Goal: Task Accomplishment & Management: Use online tool/utility

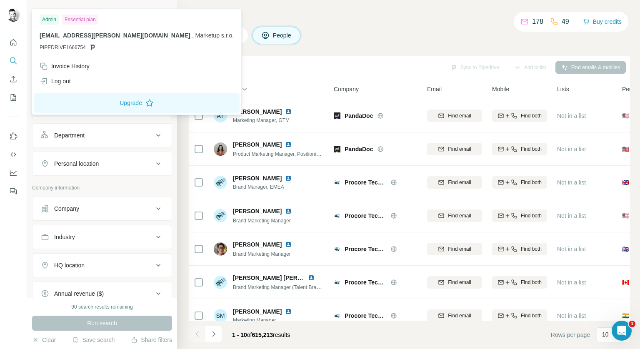
click at [10, 15] on img at bounding box center [13, 14] width 13 height 13
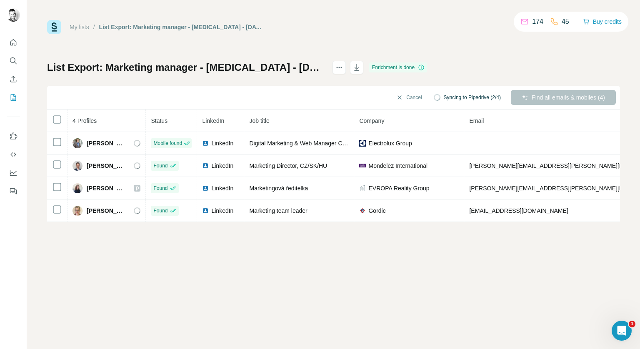
drag, startPoint x: 428, startPoint y: 230, endPoint x: 468, endPoint y: 227, distance: 39.3
click at [468, 227] on div "My lists / List Export: Marketing manager - change job - 02/09/2025 13:53 174 4…" at bounding box center [333, 174] width 613 height 349
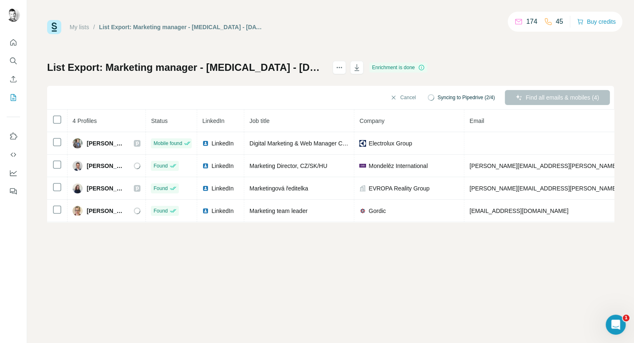
click at [427, 257] on div "My lists / List Export: Marketing manager - change job - 02/09/2025 13:53 174 4…" at bounding box center [330, 171] width 607 height 343
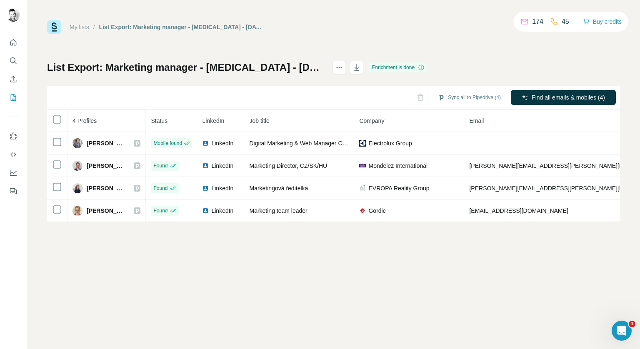
click at [314, 281] on div "My lists / List Export: Marketing manager - change job - 02/09/2025 13:53 174 4…" at bounding box center [333, 174] width 613 height 349
click at [585, 120] on div at bounding box center [587, 119] width 15 height 8
click at [584, 143] on label at bounding box center [587, 140] width 15 height 8
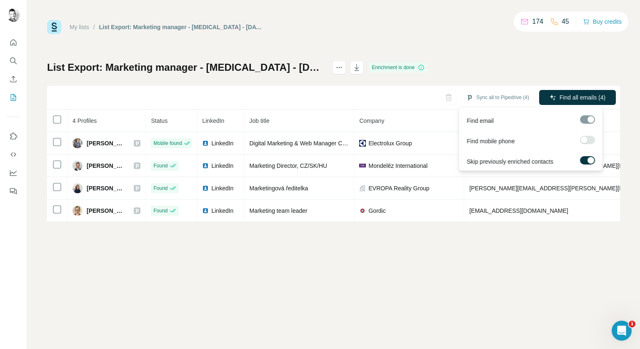
click at [585, 142] on div at bounding box center [584, 140] width 7 height 7
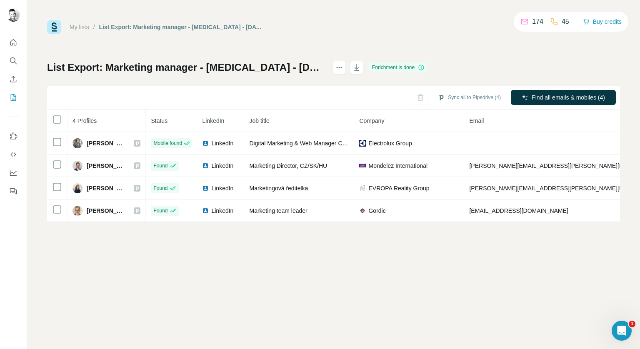
click at [490, 293] on div "My lists / List Export: Marketing manager - change job - 02/09/2025 13:53 174 4…" at bounding box center [333, 174] width 613 height 349
click at [449, 97] on button "Sync all to Pipedrive (4)" at bounding box center [469, 97] width 75 height 13
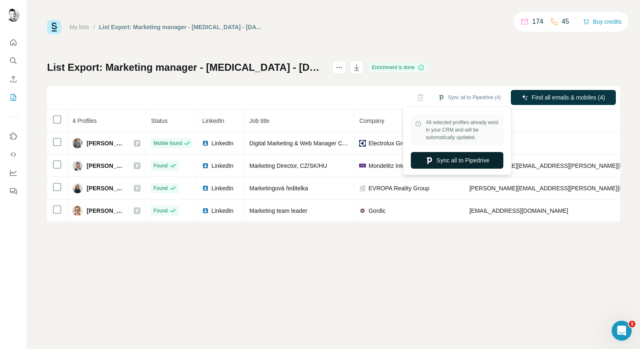
click at [460, 158] on button "Sync all to Pipedrive" at bounding box center [457, 160] width 93 height 17
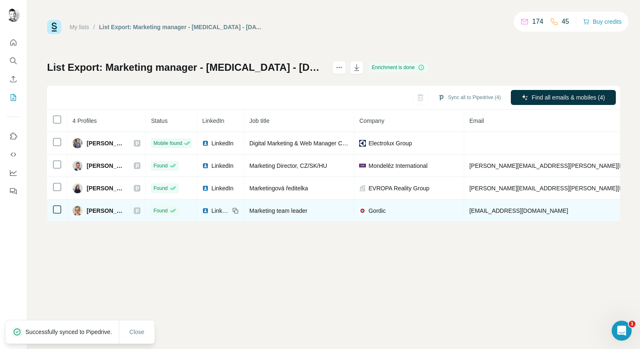
click at [139, 210] on icon at bounding box center [137, 211] width 3 height 4
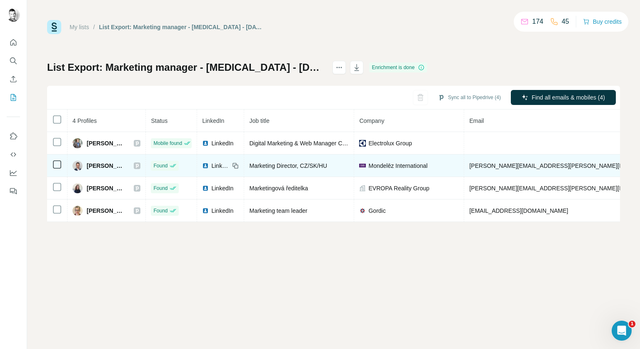
click at [139, 165] on icon at bounding box center [137, 166] width 3 height 4
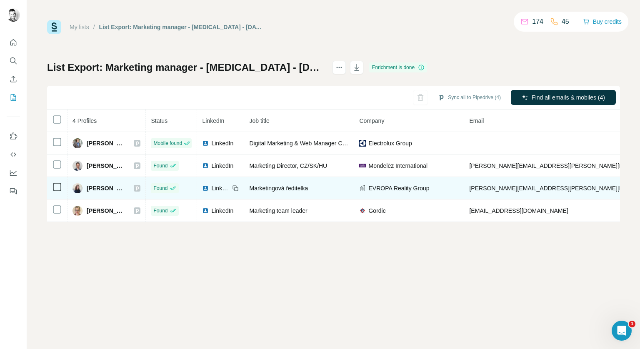
click at [140, 188] on icon at bounding box center [137, 188] width 5 height 7
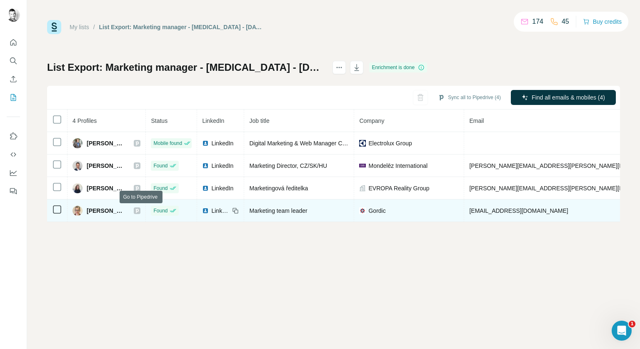
click at [139, 210] on icon at bounding box center [137, 211] width 3 height 4
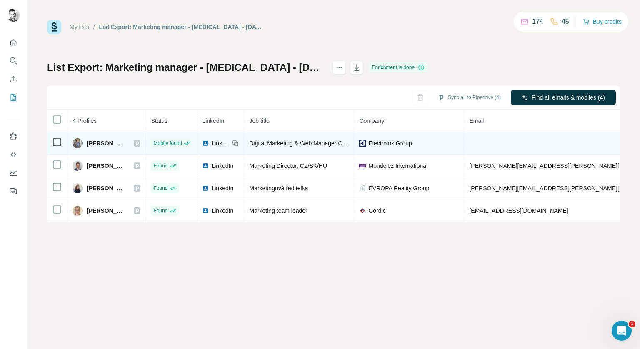
click at [140, 143] on icon at bounding box center [137, 143] width 5 height 7
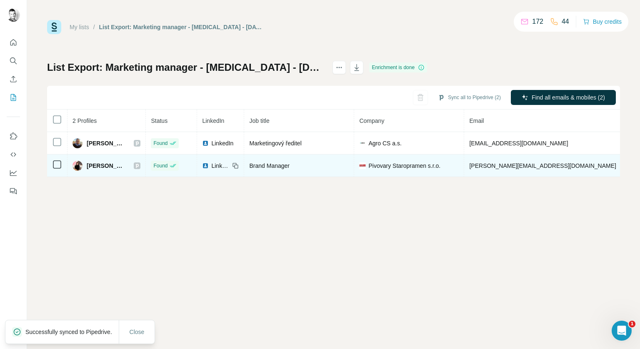
click at [136, 166] on icon at bounding box center [137, 166] width 3 height 4
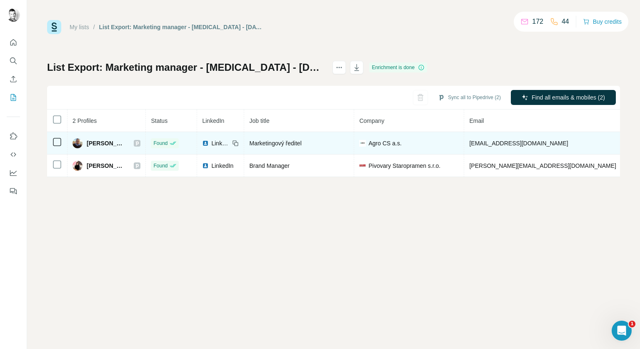
click at [136, 143] on icon at bounding box center [137, 143] width 3 height 4
